Goal: Transaction & Acquisition: Book appointment/travel/reservation

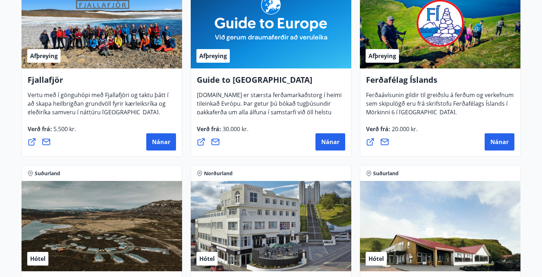
scroll to position [181, 0]
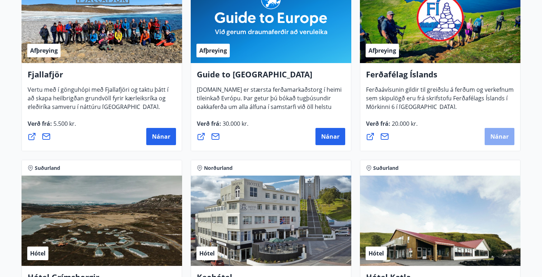
click at [490, 137] on span "Nánar" at bounding box center [499, 137] width 18 height 8
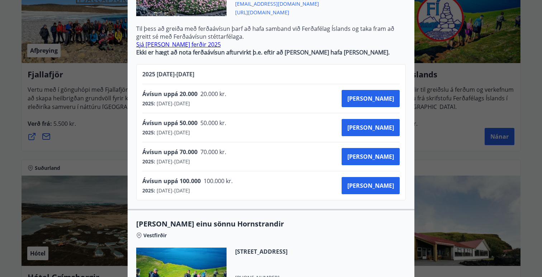
scroll to position [0, 0]
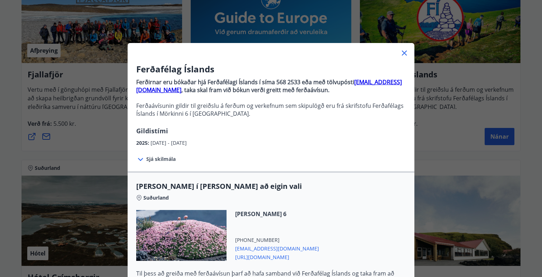
click at [462, 162] on div "Ferðafélag Íslands Ferðirnar eru bókaðar hjá Ferðafélagi Íslands í síma 568 253…" at bounding box center [271, 138] width 542 height 277
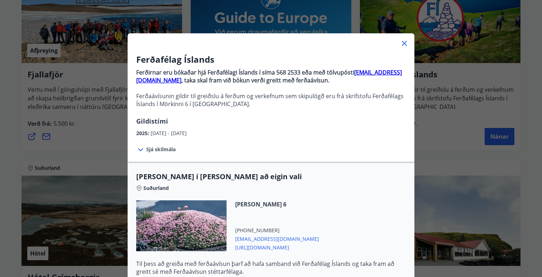
scroll to position [10, 0]
click at [462, 162] on div "Ferðafélag Íslands Ferðirnar eru bókaðar hjá Ferðafélagi Íslands í síma 568 253…" at bounding box center [271, 128] width 542 height 277
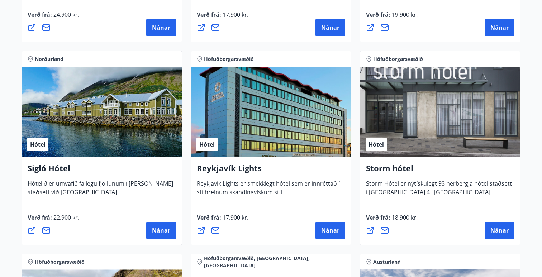
scroll to position [494, 0]
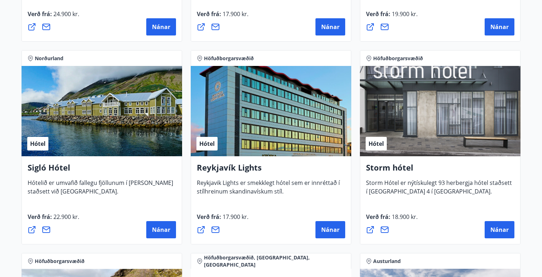
click at [30, 229] on icon at bounding box center [32, 229] width 9 height 9
click at [158, 231] on span "Nánar" at bounding box center [161, 230] width 18 height 8
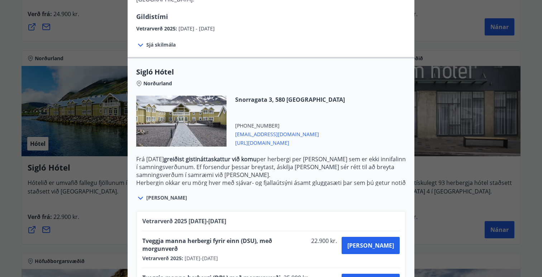
scroll to position [143, 0]
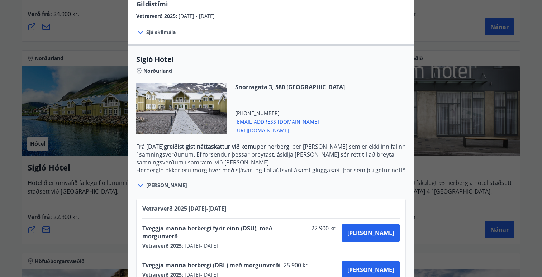
click at [157, 182] on span "[PERSON_NAME]" at bounding box center [166, 185] width 41 height 7
click at [139, 184] on icon at bounding box center [140, 185] width 5 height 3
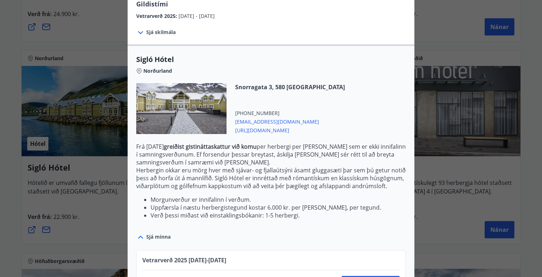
scroll to position [194, 0]
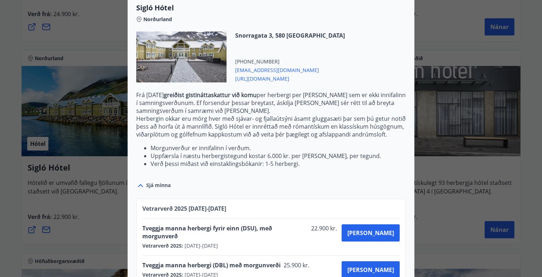
click at [289, 74] on span "[URL][DOMAIN_NAME]" at bounding box center [290, 78] width 110 height 9
click at [40, 136] on div at bounding box center [271, 138] width 542 height 277
